Goal: Find specific page/section: Find specific page/section

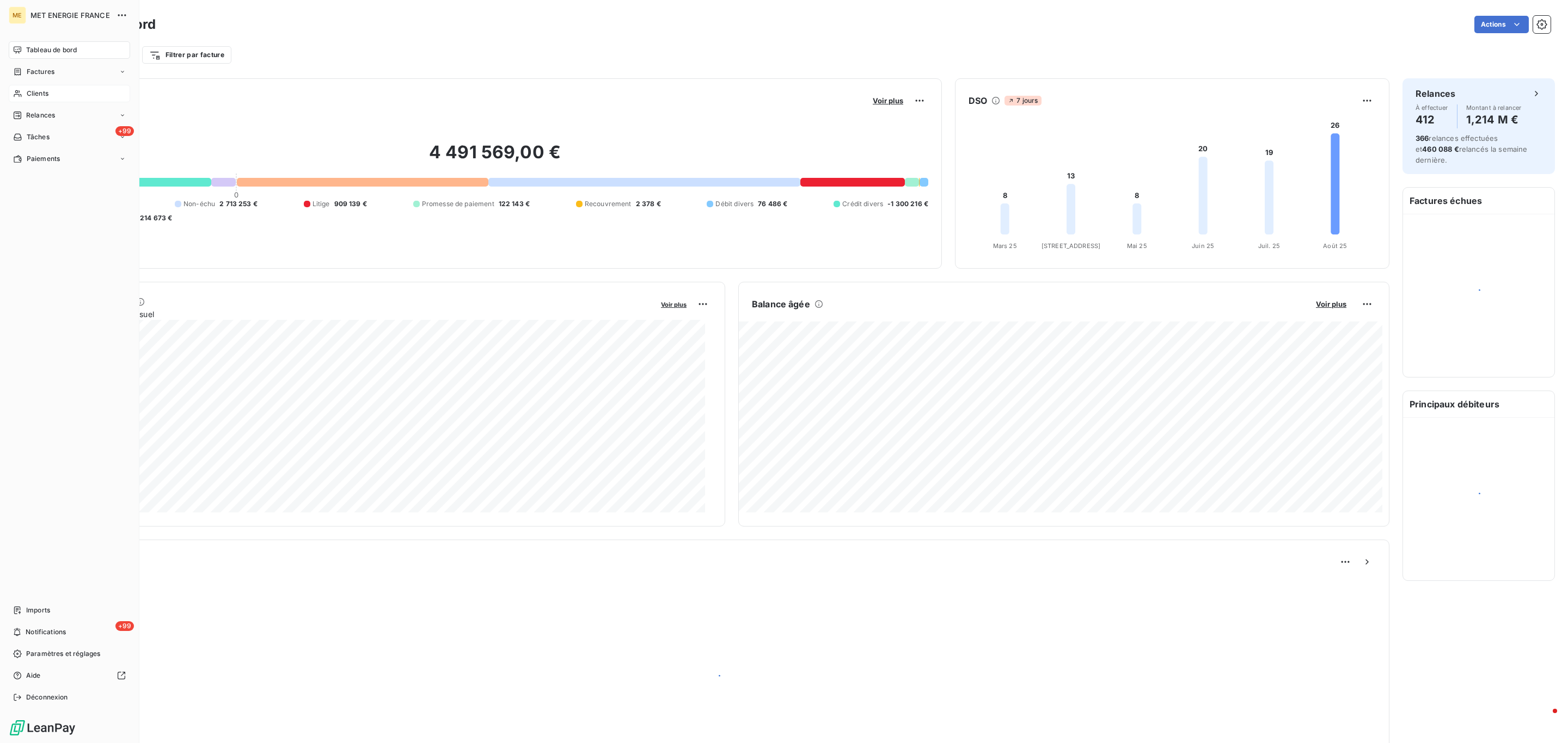
click at [22, 98] on div "Clients" at bounding box center [69, 94] width 121 height 17
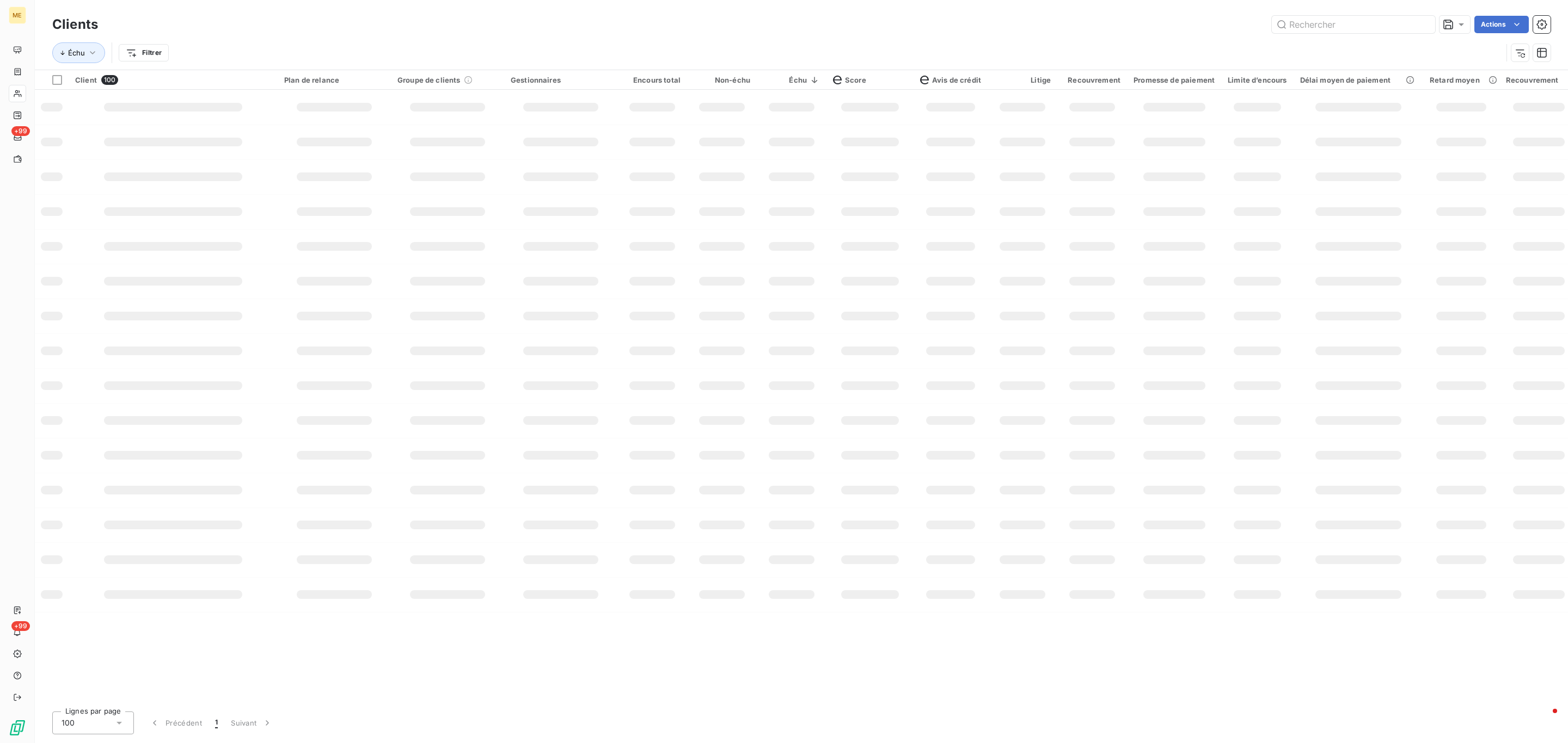
click at [1344, 33] on div "Clients Actions" at bounding box center [801, 24] width 1498 height 23
click at [1343, 27] on input "text" at bounding box center [1353, 24] width 164 height 17
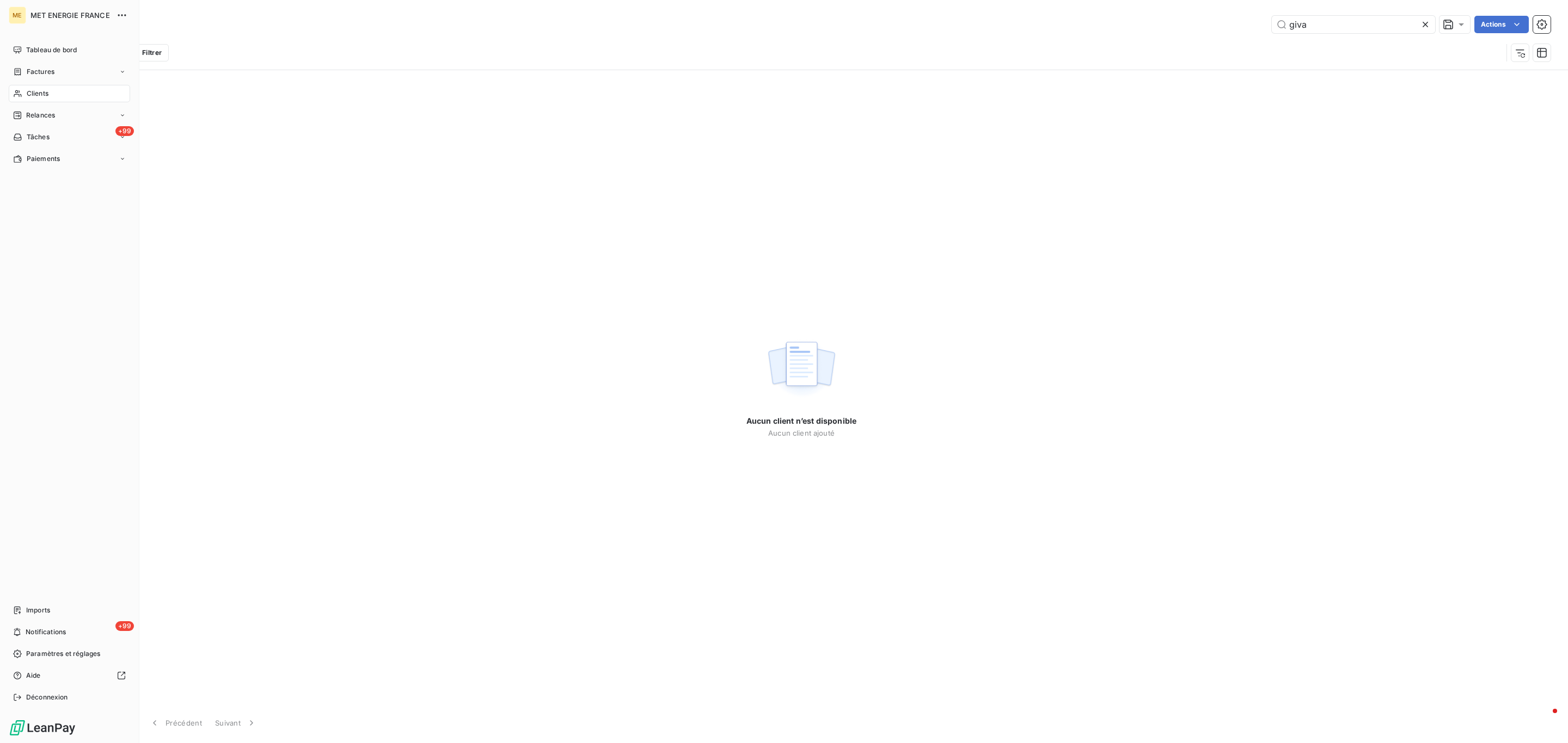
click at [25, 92] on div "Clients" at bounding box center [69, 94] width 121 height 17
click at [1346, 22] on input "giva" at bounding box center [1353, 24] width 164 height 17
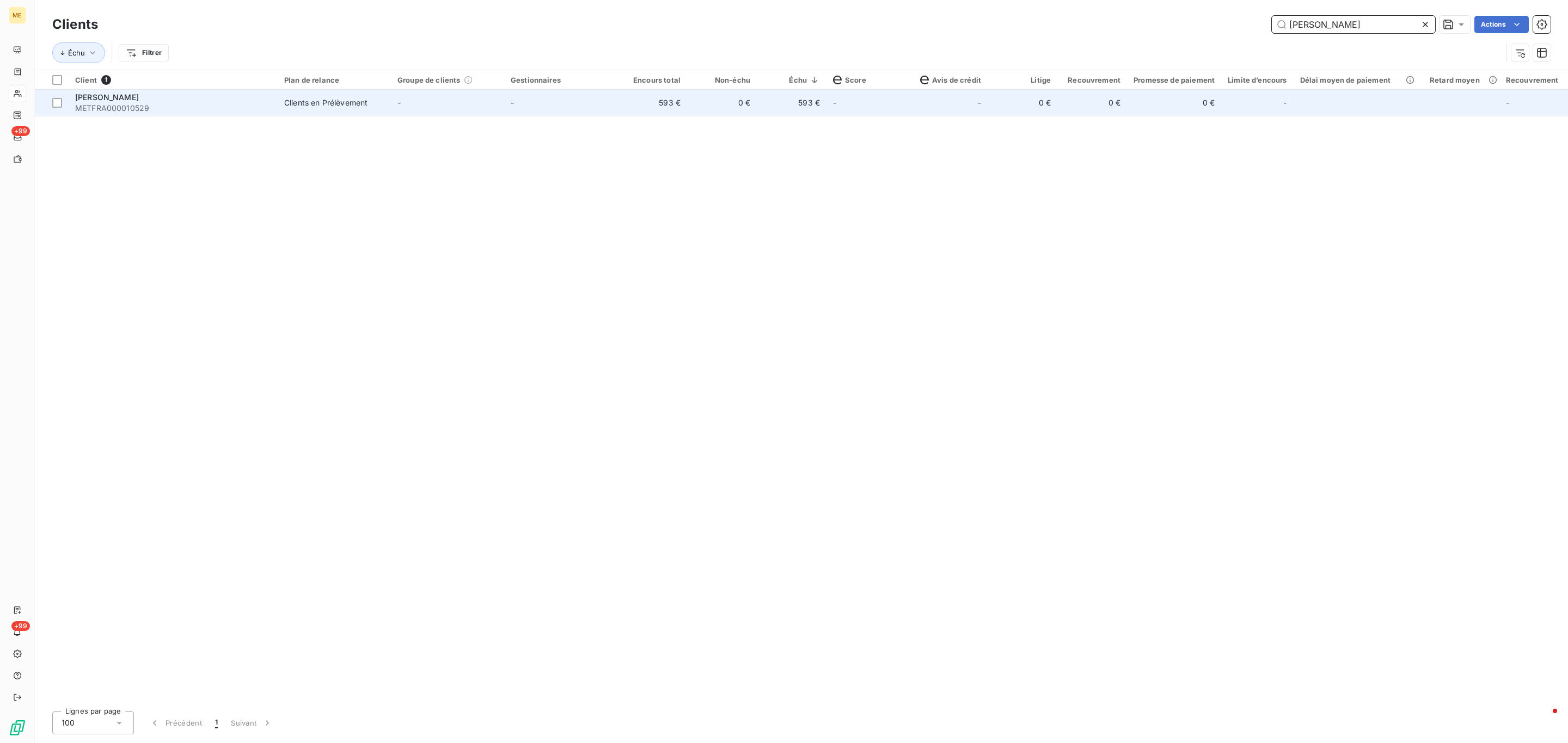
type input "giovanni"
click at [598, 96] on td "-" at bounding box center [560, 102] width 113 height 26
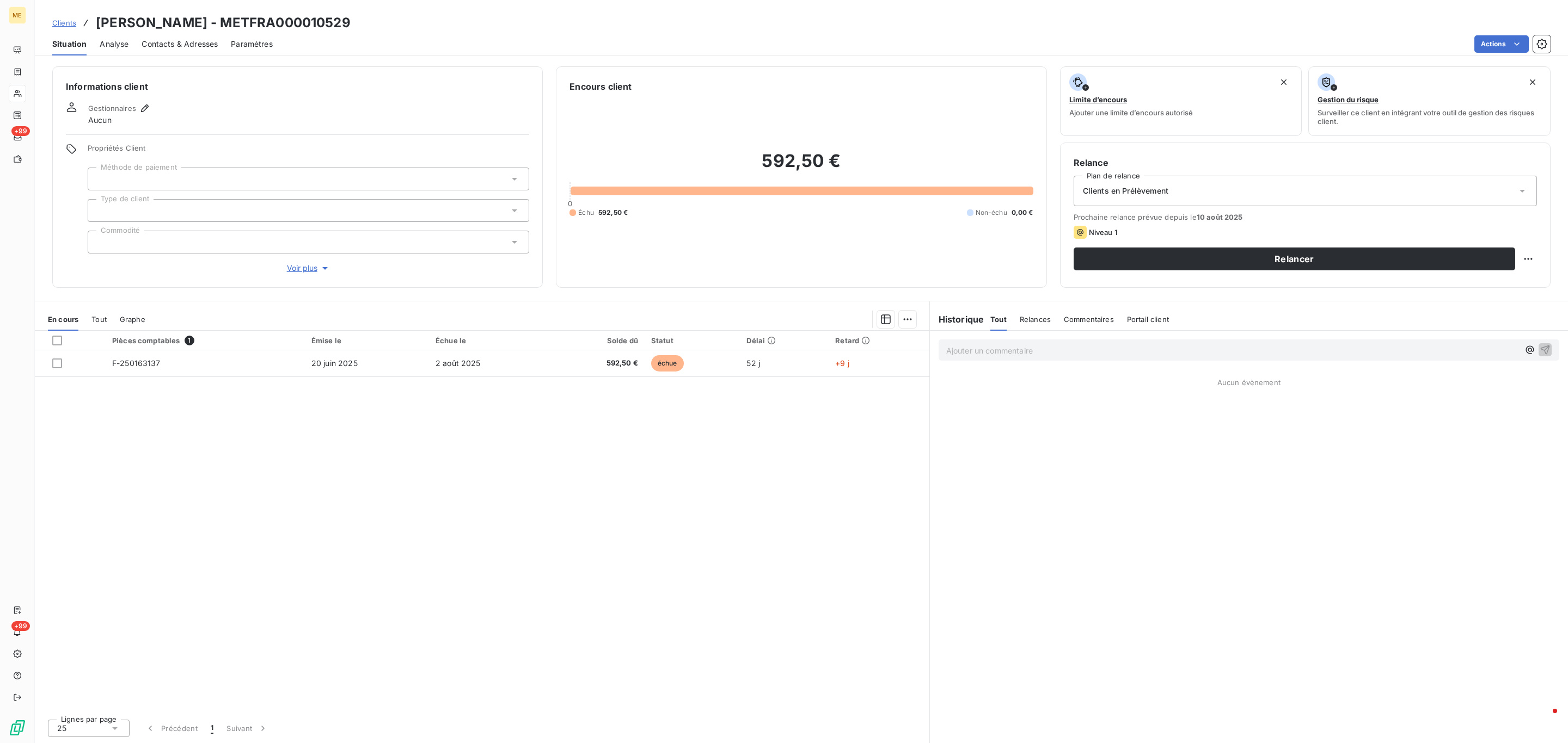
click at [297, 267] on span "Voir plus" at bounding box center [309, 268] width 44 height 11
